Goal: Navigation & Orientation: Find specific page/section

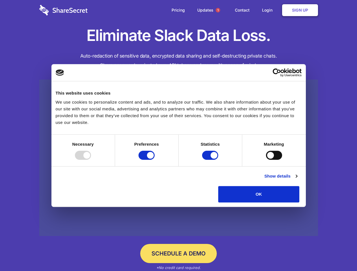
click at [91, 160] on div at bounding box center [83, 155] width 16 height 9
click at [155, 160] on input "Preferences" at bounding box center [146, 155] width 16 height 9
checkbox input "false"
click at [211, 160] on input "Statistics" at bounding box center [210, 155] width 16 height 9
checkbox input "false"
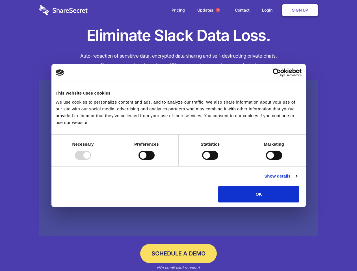
click at [266, 160] on input "Marketing" at bounding box center [274, 155] width 16 height 9
checkbox input "true"
click at [297, 180] on link "Show details" at bounding box center [280, 176] width 33 height 7
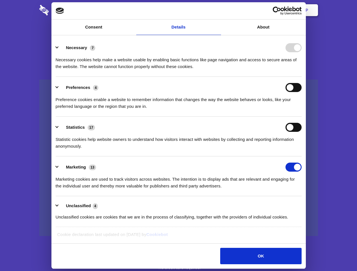
click at [302, 77] on li "Necessary 7 Necessary cookies help make a website usable by enabling basic func…" at bounding box center [179, 57] width 246 height 40
click at [218, 10] on span "1" at bounding box center [218, 10] width 5 height 5
